Goal: Check status: Check status

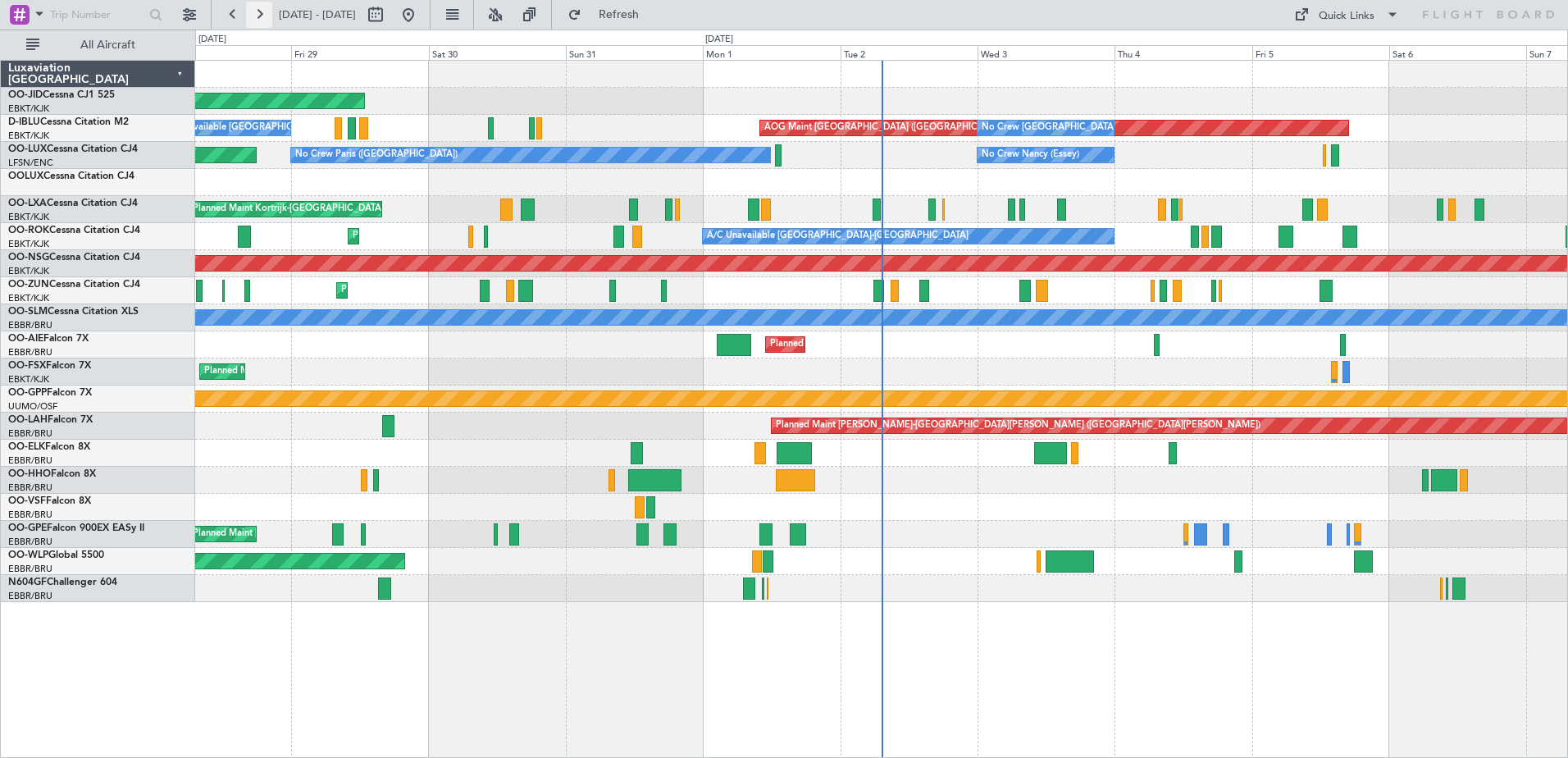
click at [257, 18] on button at bounding box center [259, 15] width 26 height 26
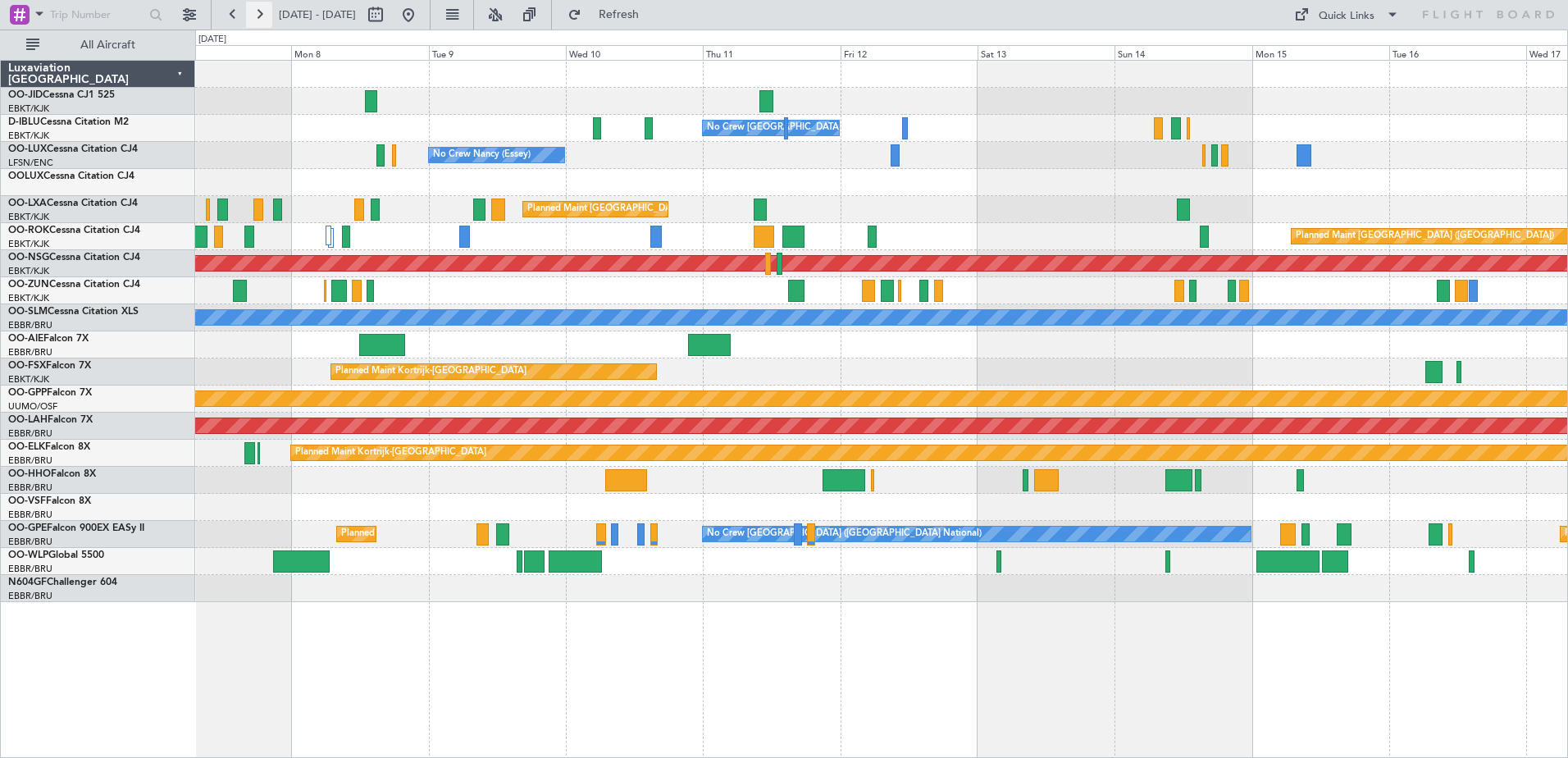
click at [267, 5] on button at bounding box center [259, 15] width 26 height 26
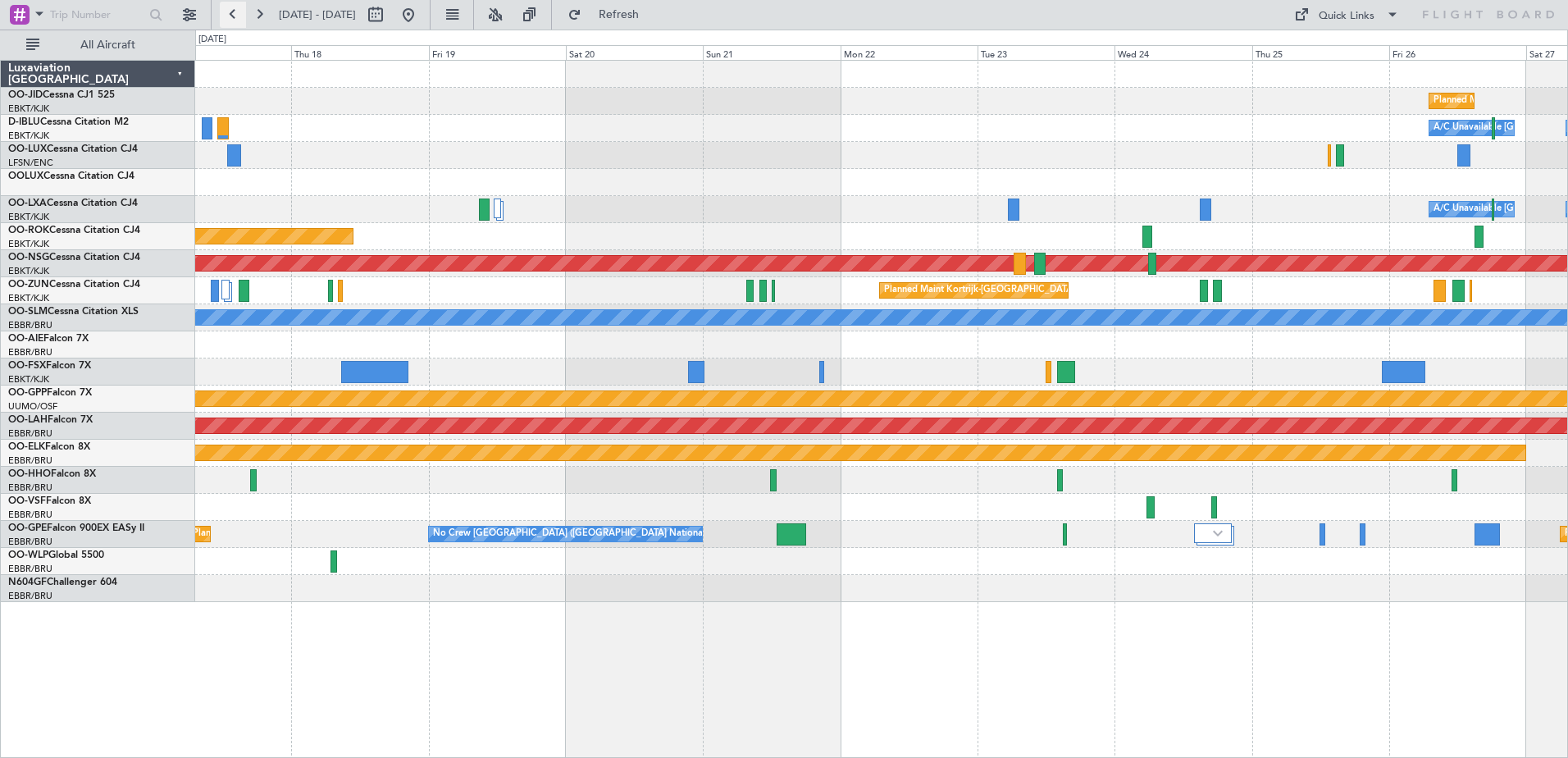
click at [229, 19] on button at bounding box center [232, 15] width 26 height 26
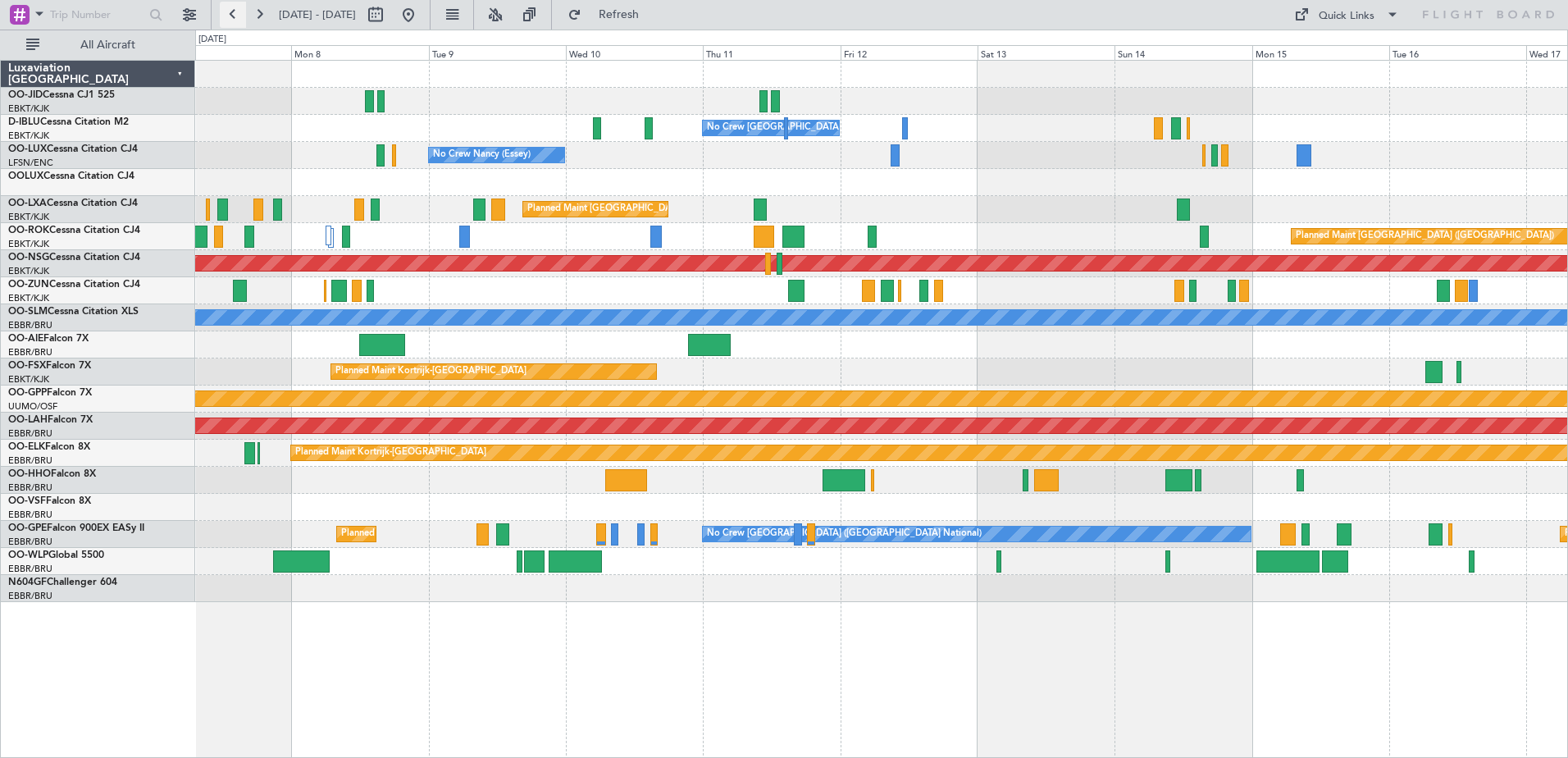
click at [236, 16] on button at bounding box center [232, 15] width 26 height 26
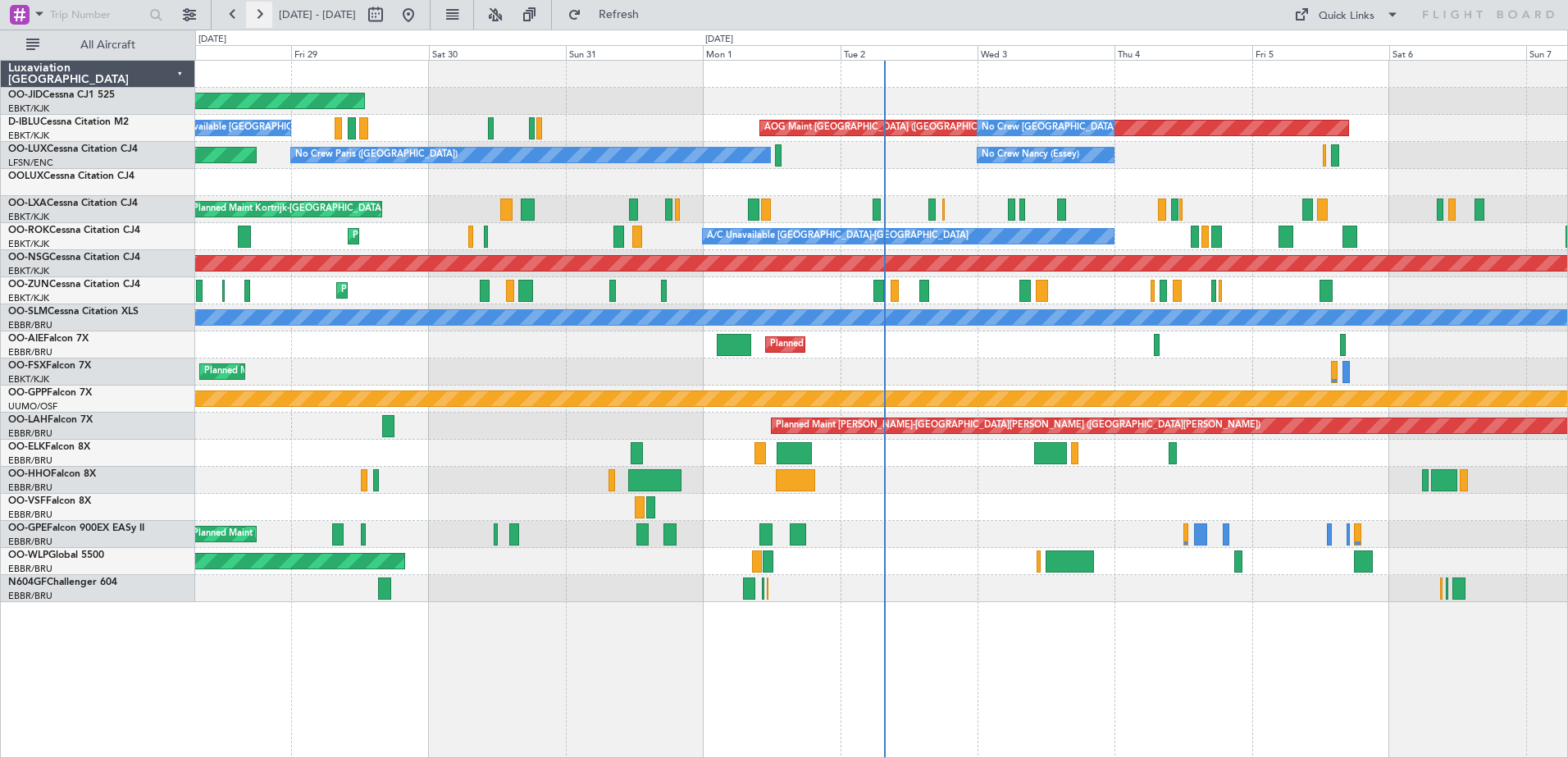
click at [257, 18] on button at bounding box center [259, 15] width 26 height 26
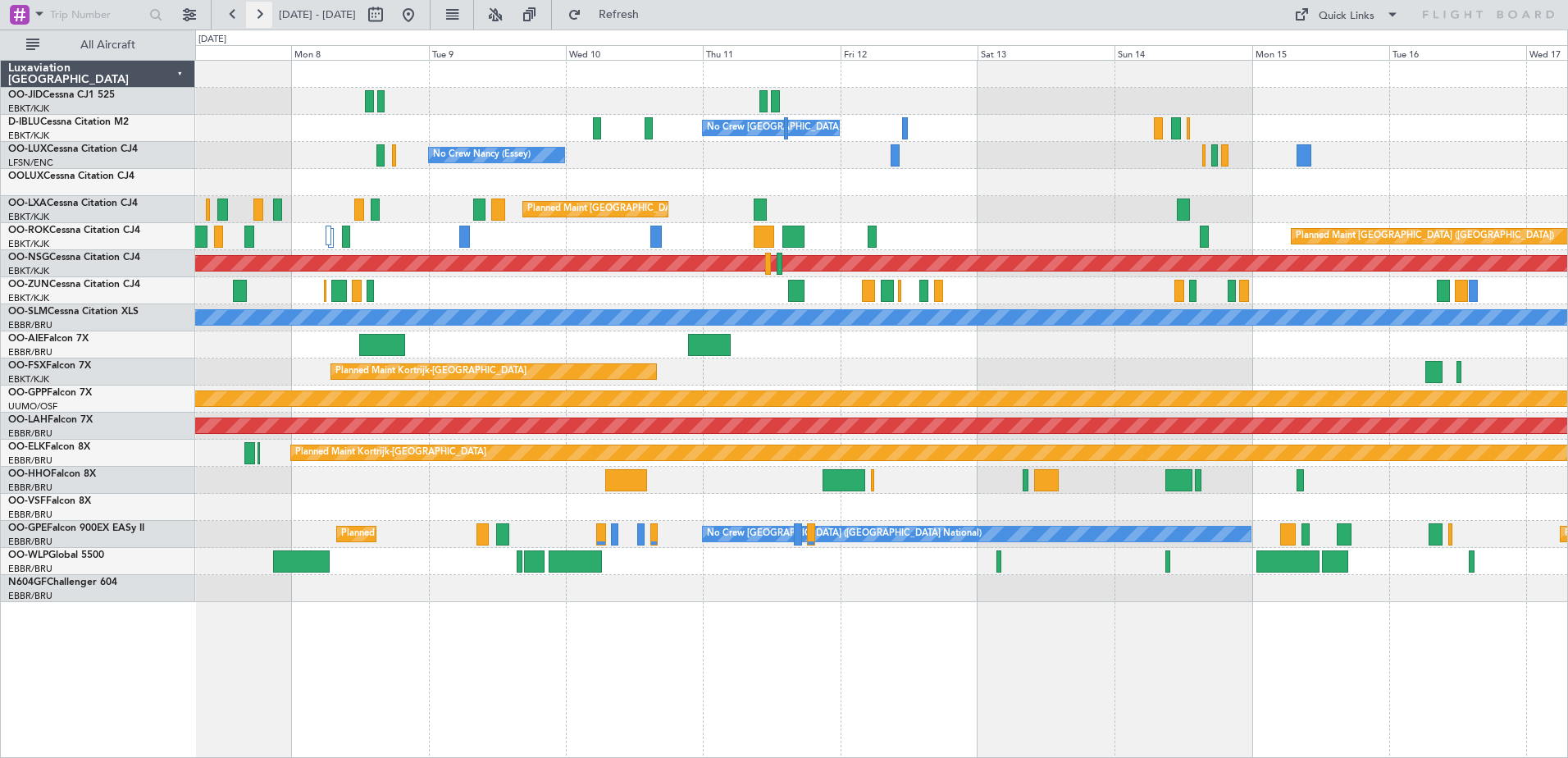
click at [257, 18] on button at bounding box center [259, 15] width 26 height 26
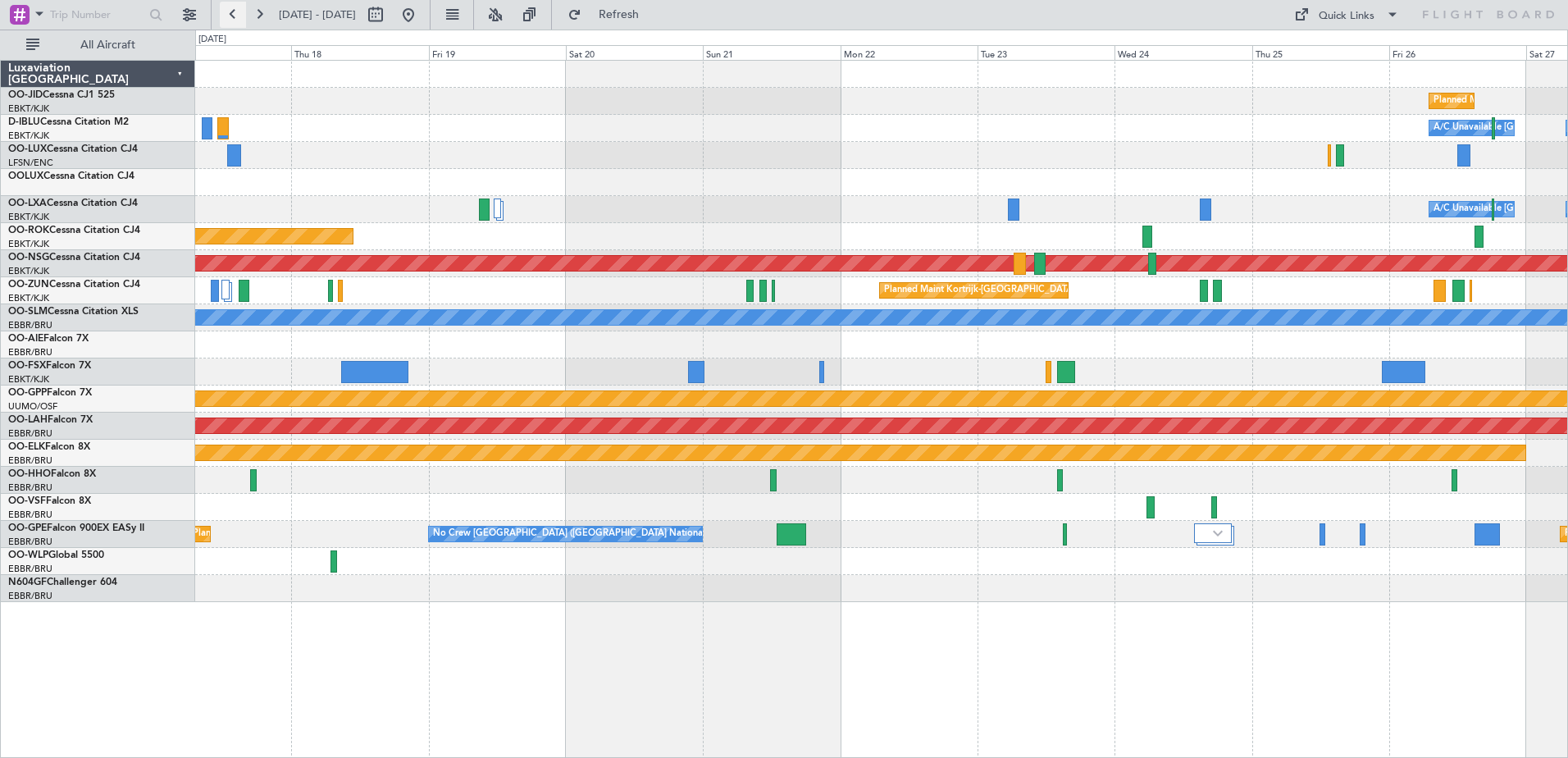
click at [226, 17] on button at bounding box center [232, 15] width 26 height 26
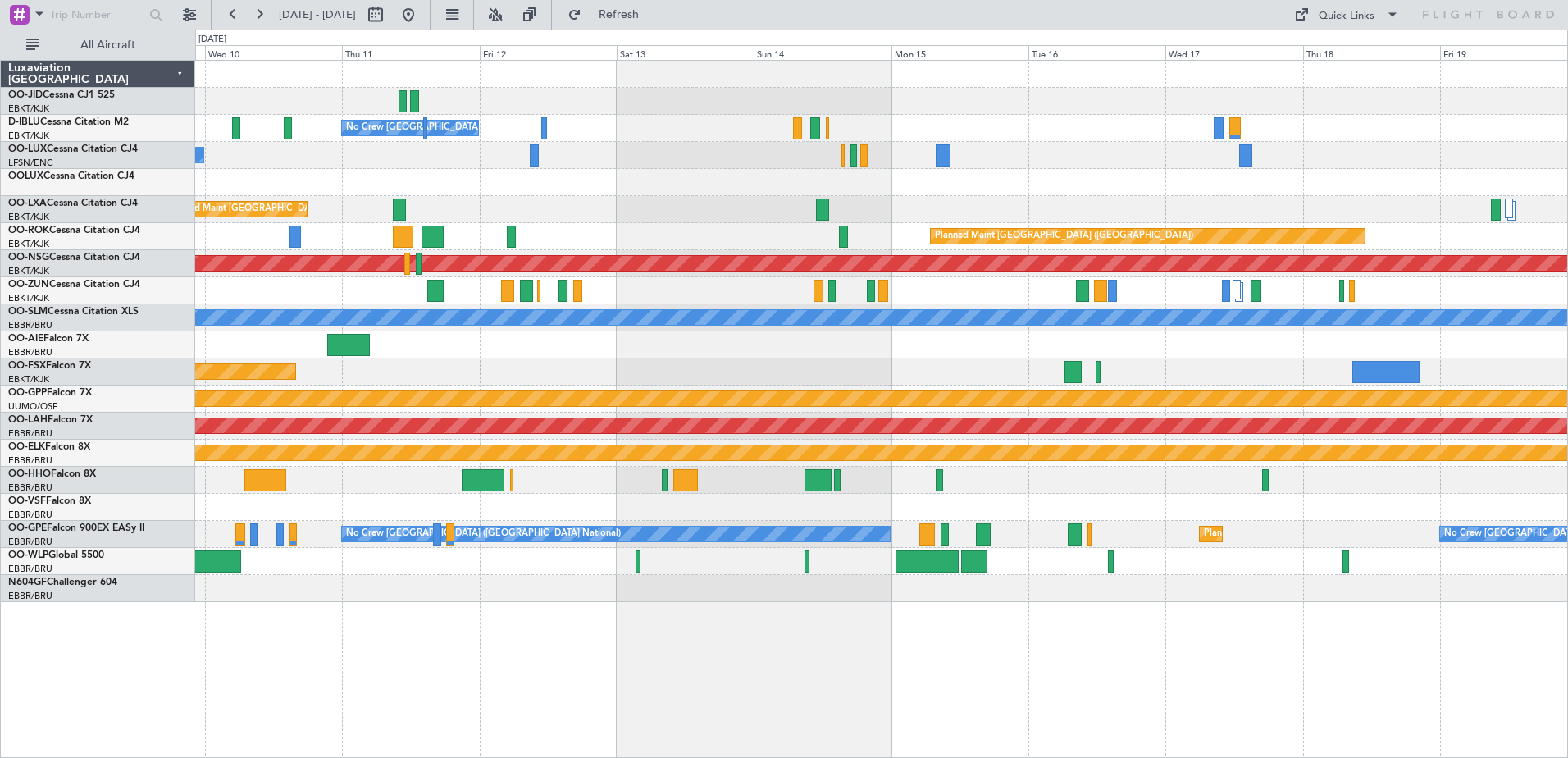
click at [742, 465] on div "No Crew [GEOGRAPHIC_DATA] ([GEOGRAPHIC_DATA] National) No Crew [PERSON_NAME] ([…" at bounding box center [881, 332] width 1372 height 541
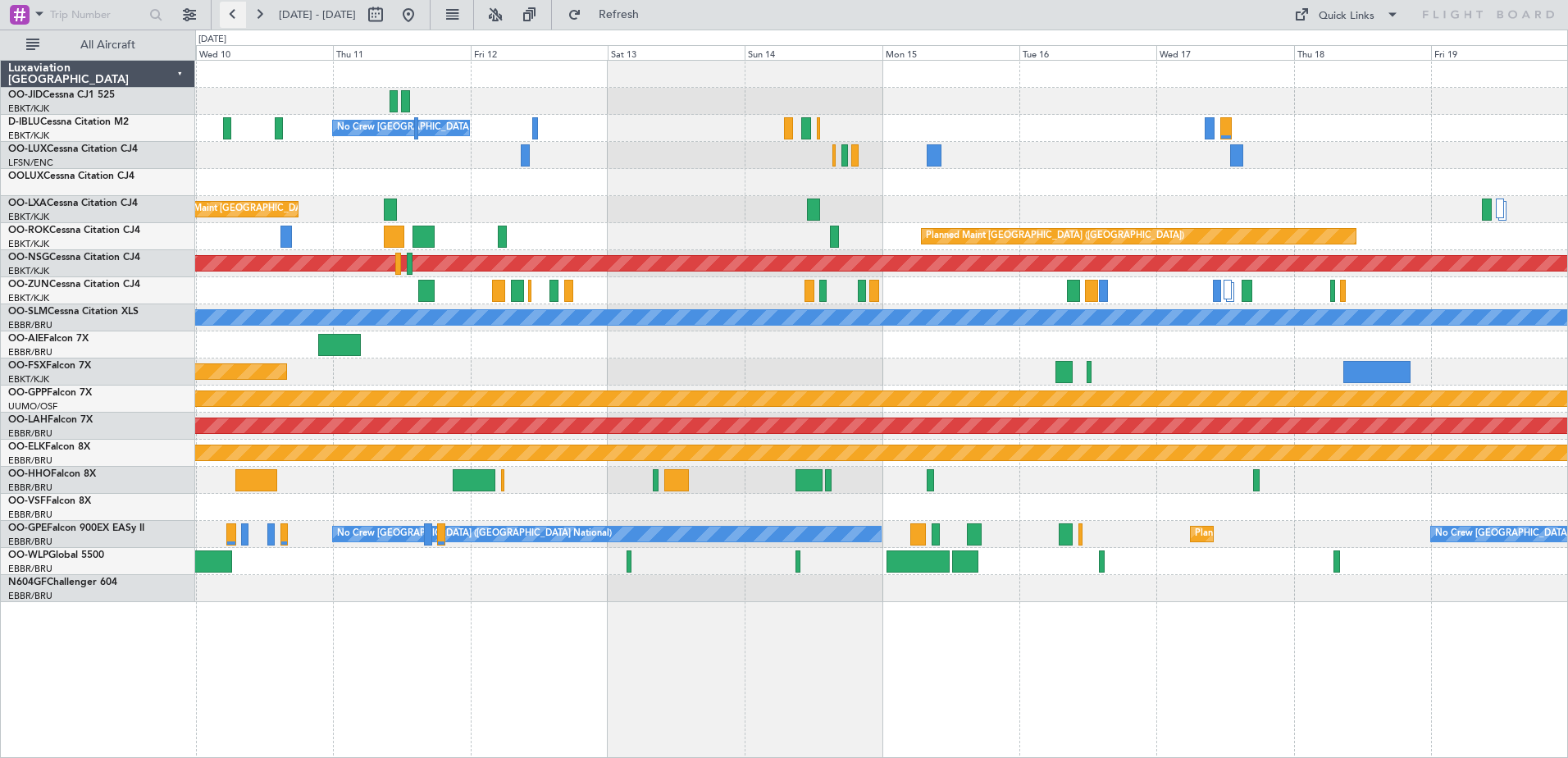
click at [232, 16] on button at bounding box center [232, 15] width 26 height 26
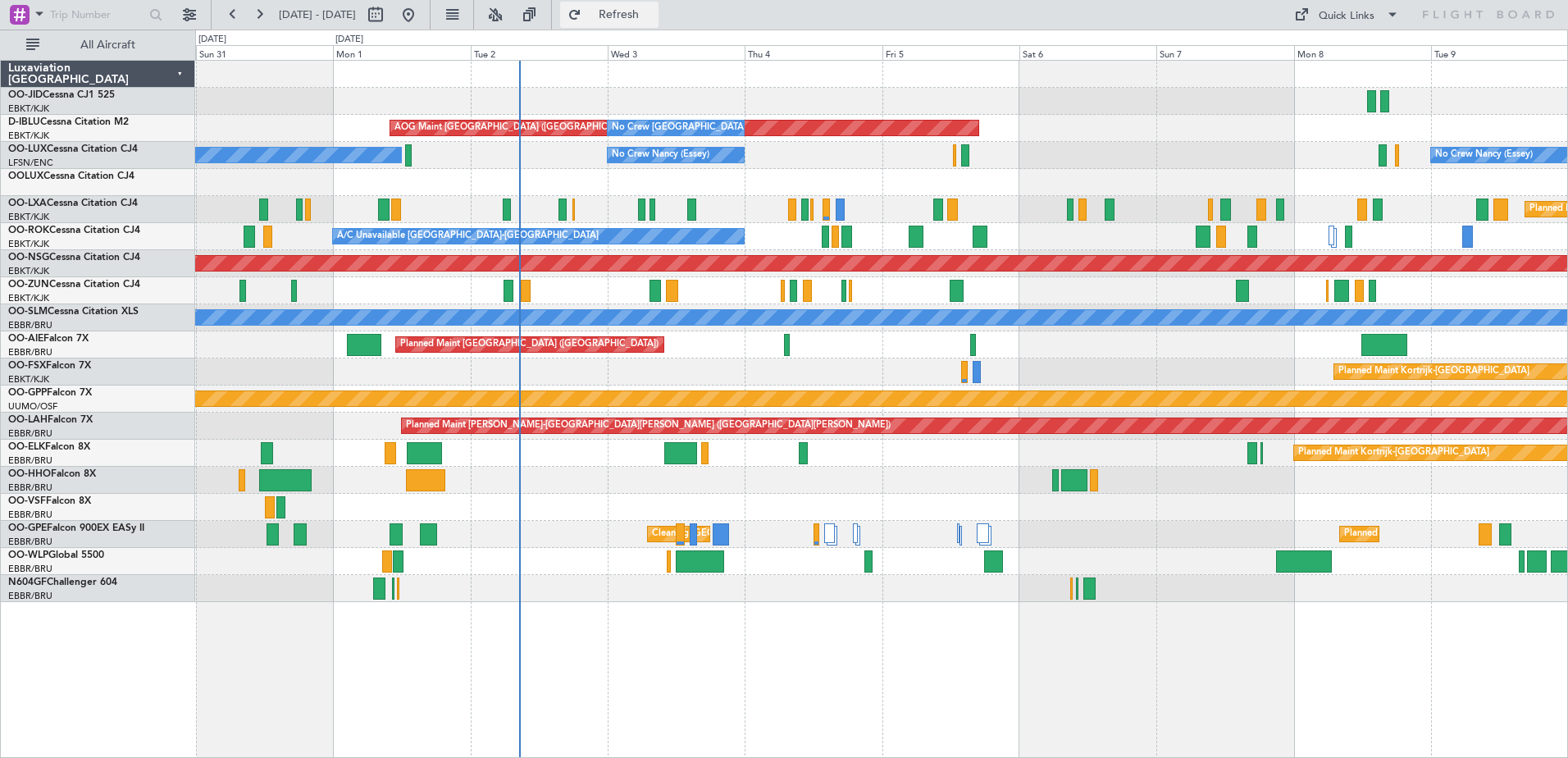
click at [645, 11] on span "Refresh" at bounding box center [619, 15] width 69 height 11
